Goal: Check status: Check status

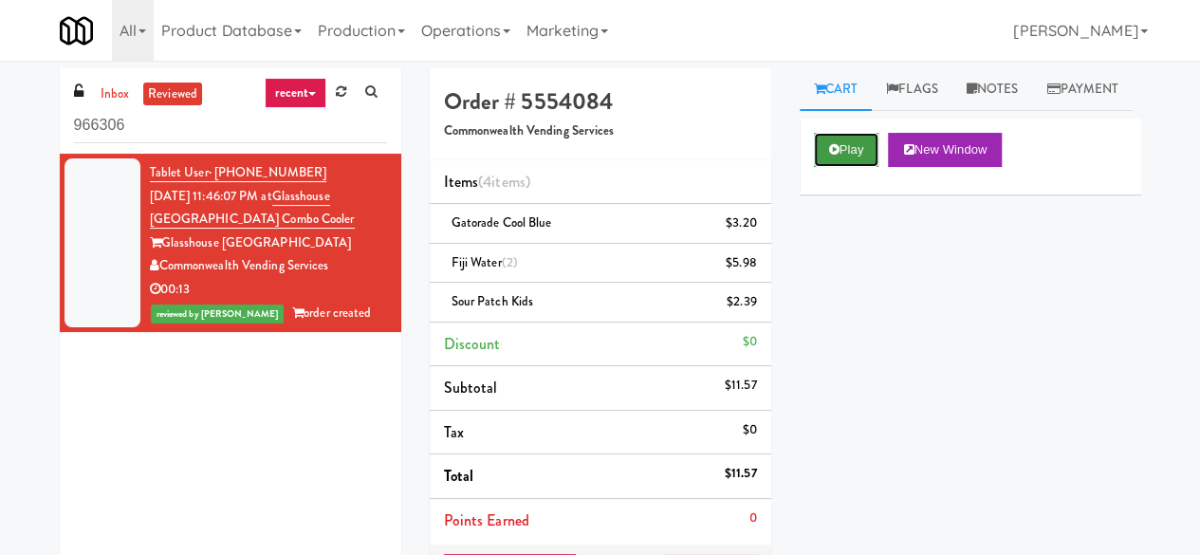
click at [826, 167] on button "Play" at bounding box center [846, 150] width 65 height 34
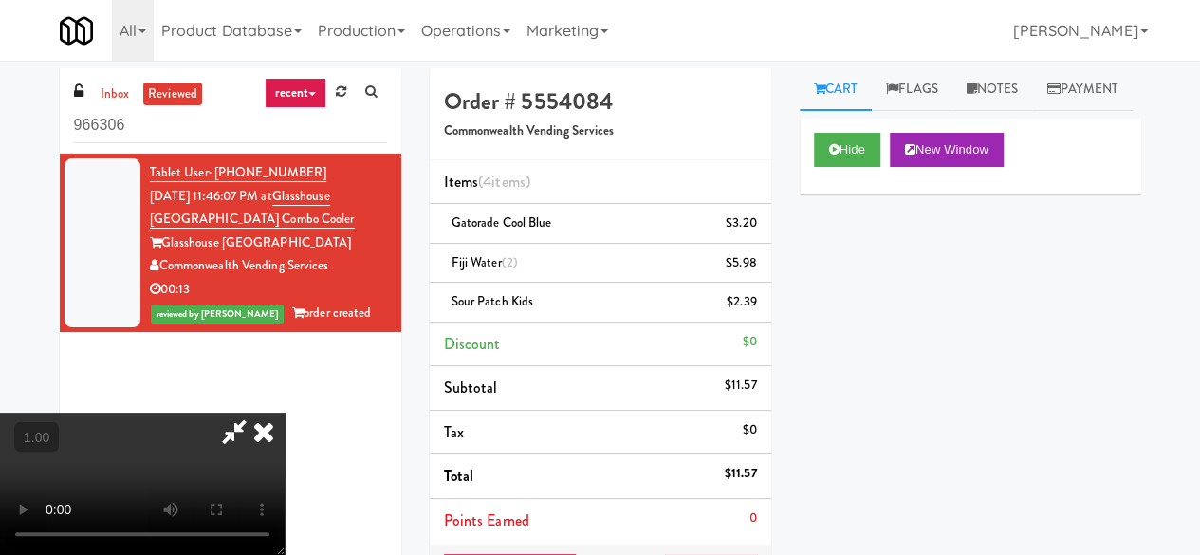
scroll to position [39, 0]
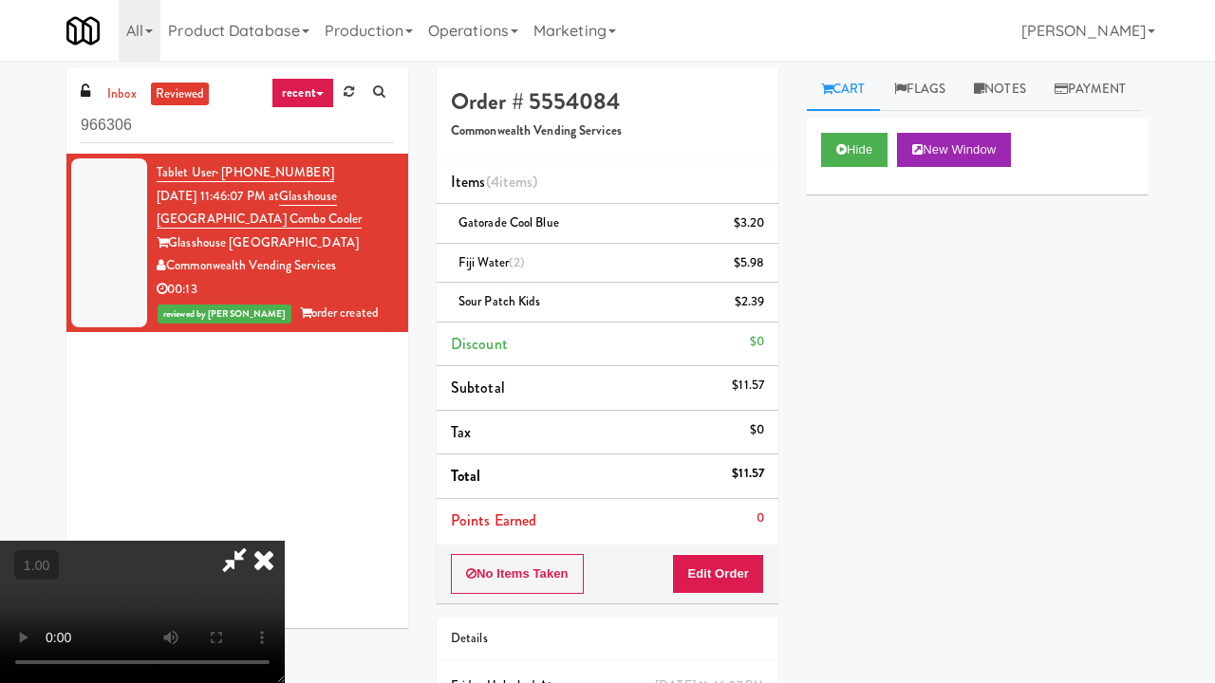
click at [1142, 547] on div "Cart Flags Notes Payment Hide New Window Primary Flag Clear Flag if unable to d…" at bounding box center [977, 371] width 370 height 607
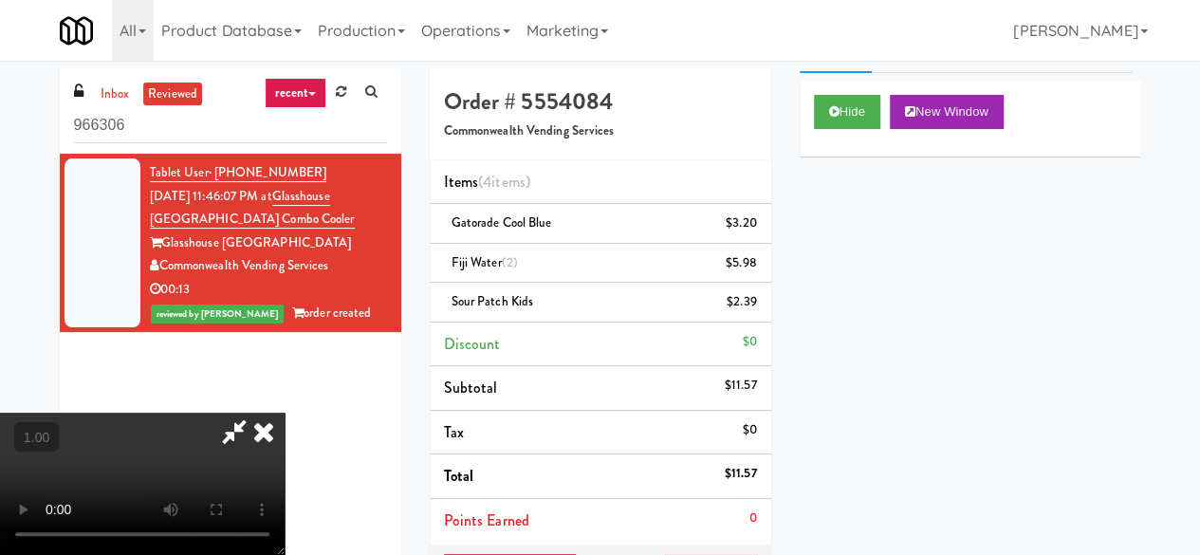
scroll to position [0, 0]
click at [285, 413] on icon at bounding box center [264, 432] width 42 height 38
click at [691, 72] on div "Order # 5554084 Commonwealth Vending Services" at bounding box center [601, 114] width 342 height 92
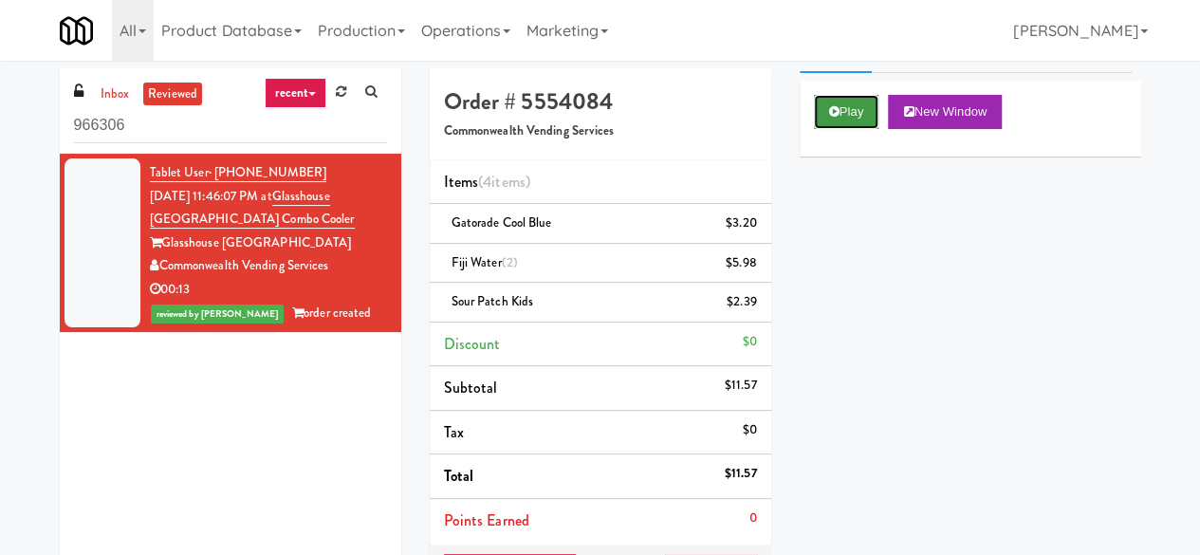
click at [855, 129] on button "Play" at bounding box center [846, 112] width 65 height 34
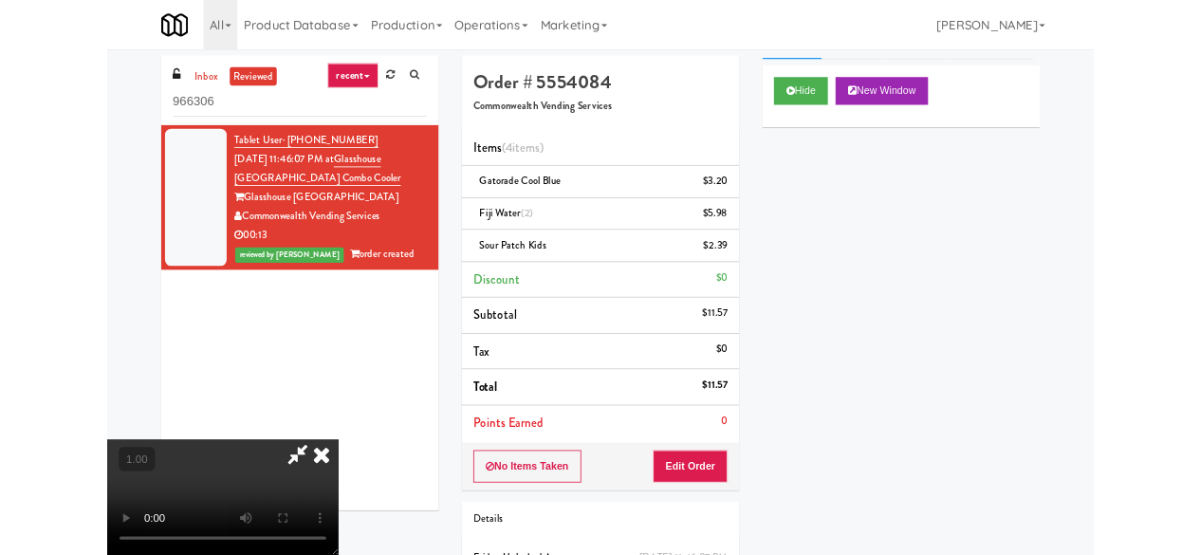
scroll to position [39, 0]
